Goal: Task Accomplishment & Management: Complete application form

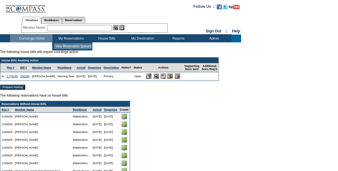
click at [68, 47] on td "View Reservation Queues" at bounding box center [73, 46] width 38 height 6
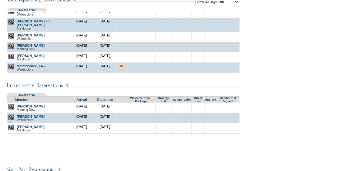
scroll to position [122, 0]
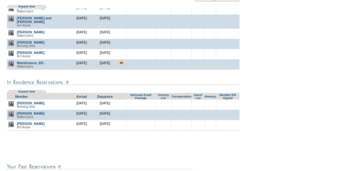
click at [9, 117] on img at bounding box center [10, 113] width 5 height 5
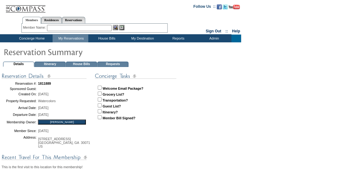
click at [81, 62] on td "House Bills" at bounding box center [81, 64] width 31 height 5
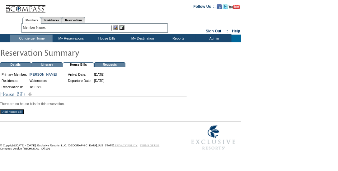
click at [11, 112] on input "Add House Bill" at bounding box center [12, 111] width 24 height 5
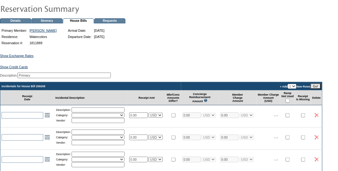
scroll to position [55, 0]
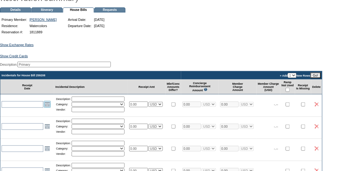
click at [46, 108] on link "Open the calendar popup." at bounding box center [47, 104] width 7 height 7
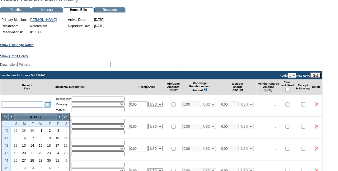
scroll to position [79, 0]
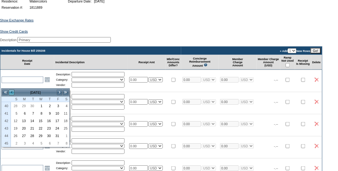
click at [10, 92] on link "<" at bounding box center [11, 92] width 6 height 6
click at [65, 126] on link "27" at bounding box center [65, 128] width 8 height 7
type input "2025-09-27"
type input "9/27/2025"
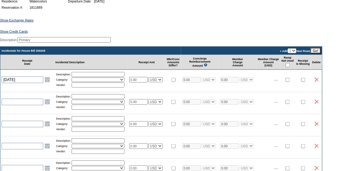
click at [89, 77] on input "text" at bounding box center [98, 74] width 53 height 5
type input "Groceries"
click at [93, 82] on select "Activities Additional Housekeeping Amenities Access Fee Bath Amenities Reimburs…" at bounding box center [98, 79] width 53 height 4
select select "11"
click at [74, 82] on select "Activities Additional Housekeeping Amenities Access Fee Bath Amenities Reimburs…" at bounding box center [98, 79] width 53 height 4
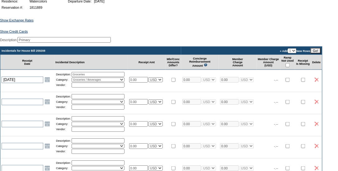
click at [93, 87] on input "text" at bounding box center [98, 84] width 53 height 5
type input "Stop&Shop"
drag, startPoint x: 145, startPoint y: 85, endPoint x: 128, endPoint y: 85, distance: 17.1
click at [128, 85] on tr "2025-09-27 9/27/2025 Open the calendar popup. << < September 2025 > >> S M T W …" at bounding box center [161, 80] width 322 height 20
type input "0.00"
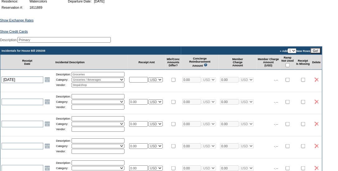
select select "1"
type input "0"
type input "71.16"
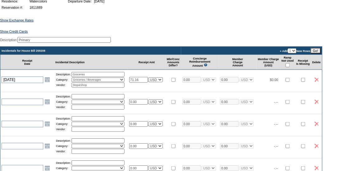
select select "1"
type input "71.16"
select select "1"
click at [290, 82] on input "checkbox" at bounding box center [287, 80] width 4 height 4
checkbox input "true"
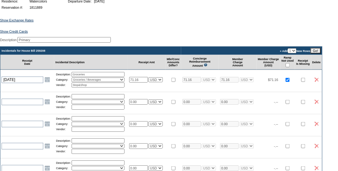
click at [290, 67] on input "checkbox" at bounding box center [287, 65] width 4 height 4
checkbox input "true"
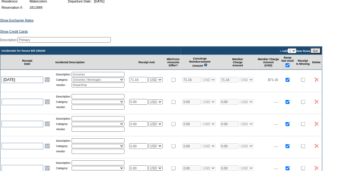
checkbox input "true"
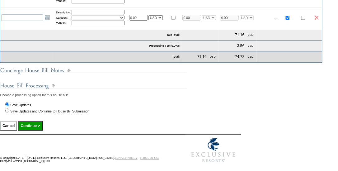
scroll to position [236, 0]
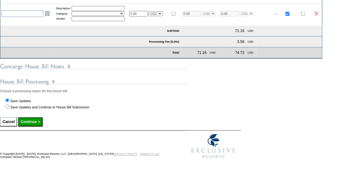
click at [39, 121] on input "Continue >" at bounding box center [30, 121] width 24 height 9
type input "Processing..."
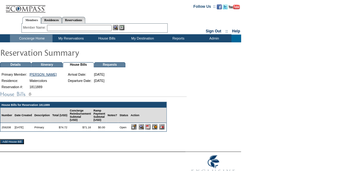
click at [151, 128] on img at bounding box center [147, 126] width 5 height 5
click at [77, 44] on td "View Reservation Queues" at bounding box center [73, 46] width 38 height 6
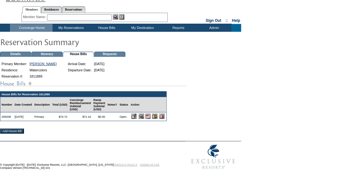
scroll to position [10, 0]
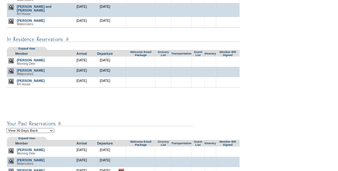
scroll to position [170, 0]
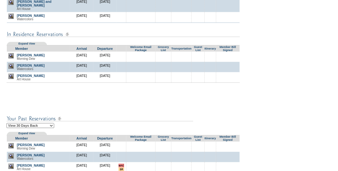
click at [10, 79] on img at bounding box center [10, 76] width 5 height 5
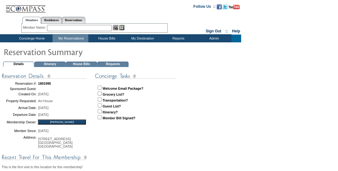
click at [84, 63] on td "House Bills" at bounding box center [81, 64] width 31 height 5
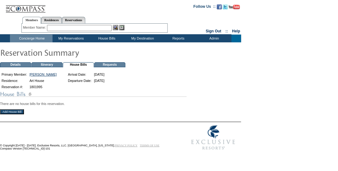
click at [12, 112] on input "Add House Bill" at bounding box center [12, 111] width 24 height 5
